Goal: Transaction & Acquisition: Purchase product/service

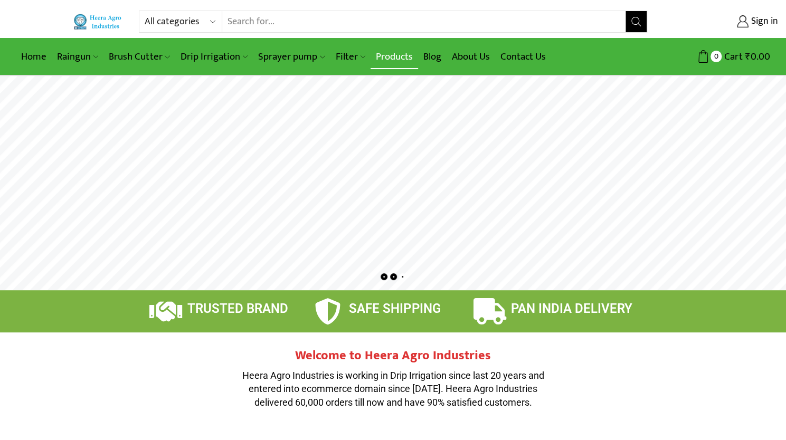
click at [384, 51] on link "Products" at bounding box center [395, 56] width 48 height 25
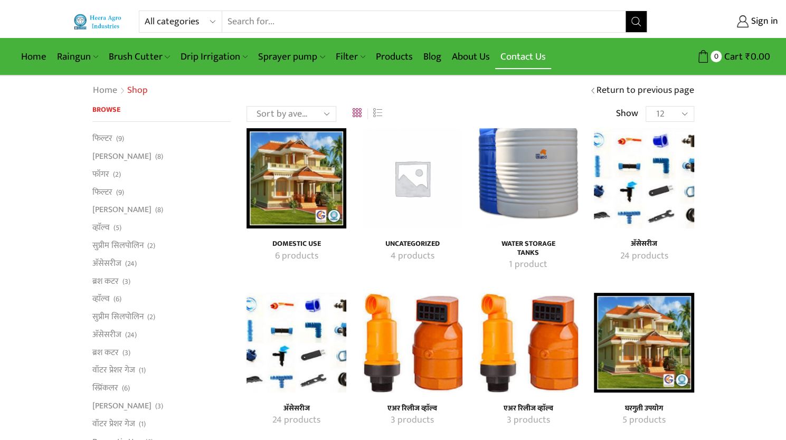
click at [520, 61] on link "Contact Us" at bounding box center [523, 56] width 56 height 25
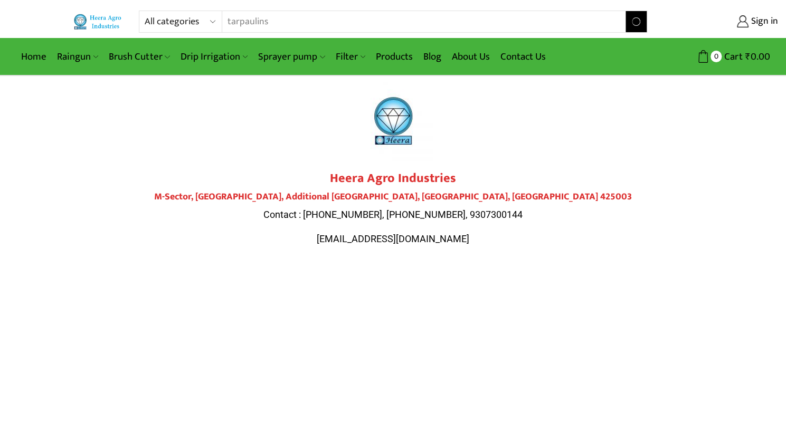
type input "tarpaulins"
click at [626, 11] on button "Search" at bounding box center [636, 21] width 21 height 21
